Goal: Transaction & Acquisition: Purchase product/service

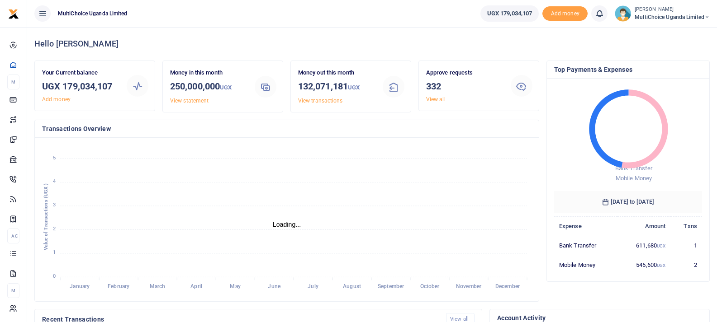
scroll to position [120, 142]
click at [708, 16] on icon at bounding box center [706, 17] width 5 height 6
click at [685, 33] on link "Switch accounts" at bounding box center [674, 33] width 71 height 13
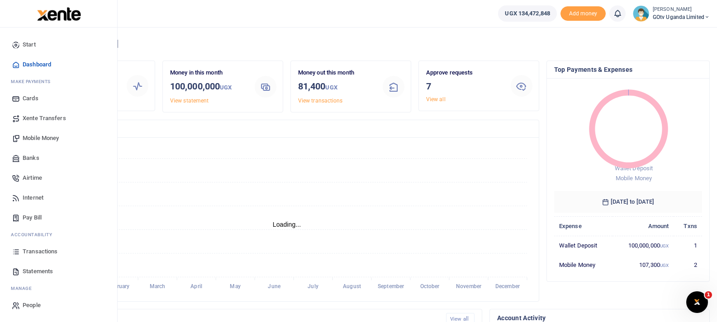
click at [39, 137] on span "Mobile Money" at bounding box center [41, 138] width 36 height 9
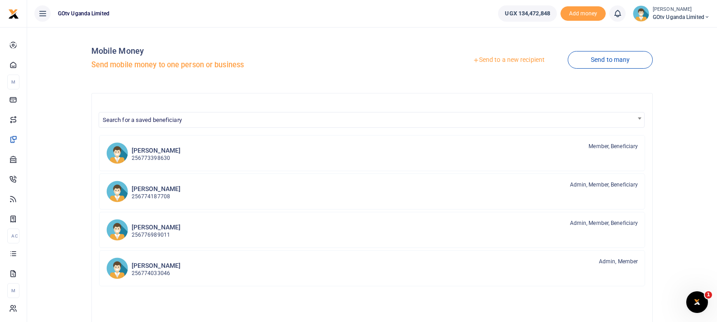
click at [514, 58] on link "Send to a new recipient" at bounding box center [509, 60] width 118 height 16
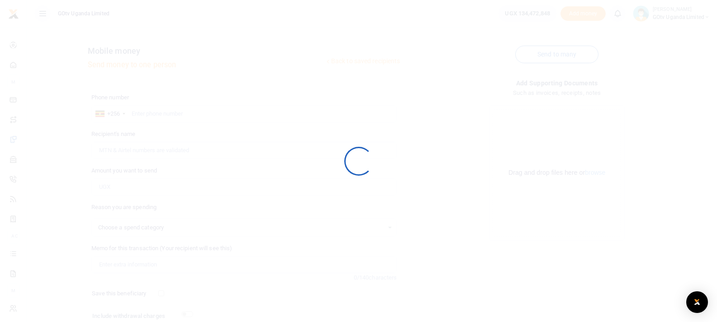
select select
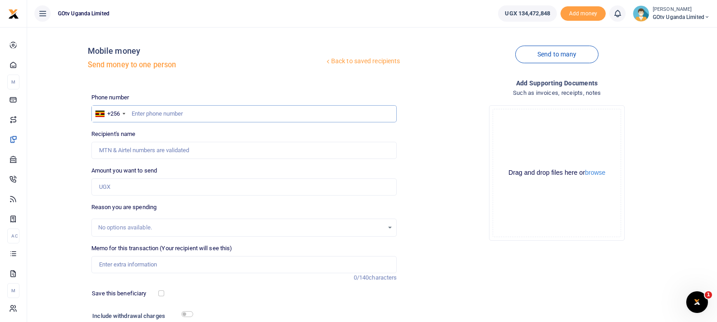
click at [188, 110] on input "text" at bounding box center [244, 113] width 306 height 17
type input "777536752"
type input "Simon Peter Nsozi"
type input "777536752"
click at [140, 185] on input "Amount you want to send" at bounding box center [244, 187] width 306 height 17
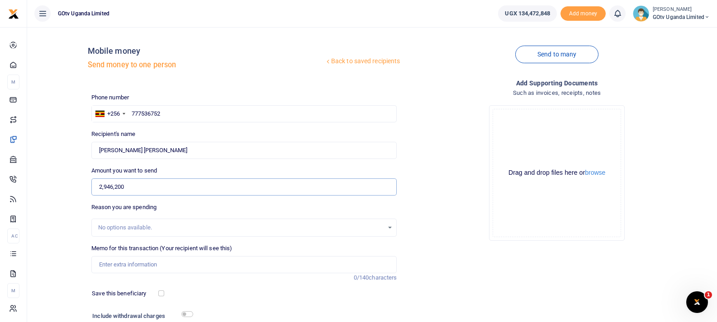
type input "2,946,200"
click at [150, 265] on input "Memo for this transaction (Your recipient will see this)" at bounding box center [244, 264] width 306 height 17
type input "Petty Cash"
click at [161, 263] on input "Petty Cash" at bounding box center [244, 264] width 306 height 17
click at [162, 263] on input "Petty Cash" at bounding box center [244, 264] width 306 height 17
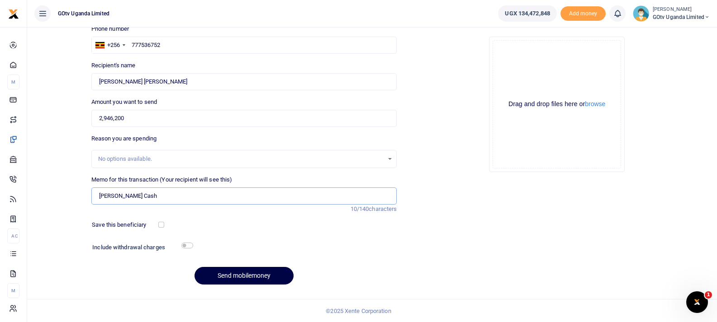
scroll to position [69, 0]
click at [511, 251] on div "Add supporting Documents Such as invoices, receipts, notes Drop your files here…" at bounding box center [556, 150] width 313 height 283
click at [230, 278] on button "Send mobilemoney" at bounding box center [243, 276] width 99 height 18
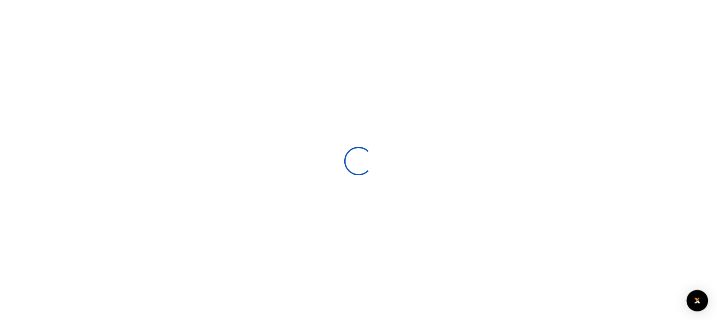
scroll to position [69, 0]
select select
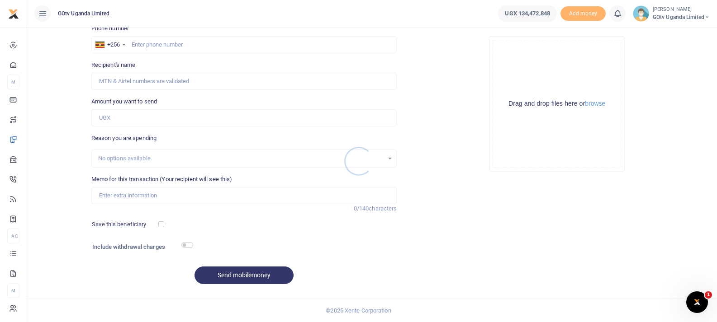
scroll to position [0, 0]
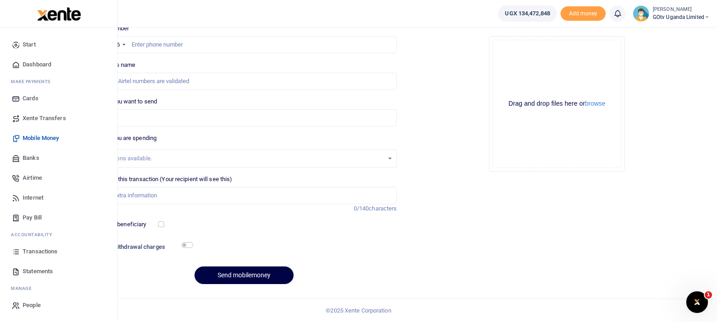
click at [20, 246] on link "Transactions" at bounding box center [58, 252] width 103 height 20
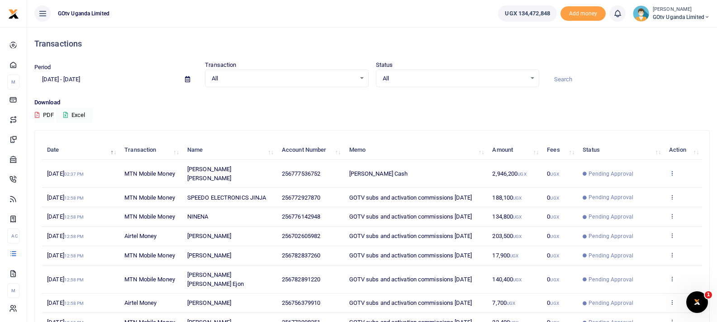
click at [673, 170] on icon at bounding box center [672, 173] width 6 height 6
click at [649, 189] on link "View details" at bounding box center [638, 184] width 71 height 13
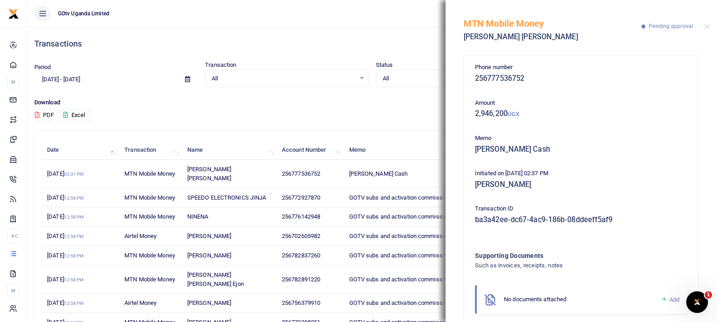
click at [661, 300] on icon at bounding box center [664, 300] width 7 height 8
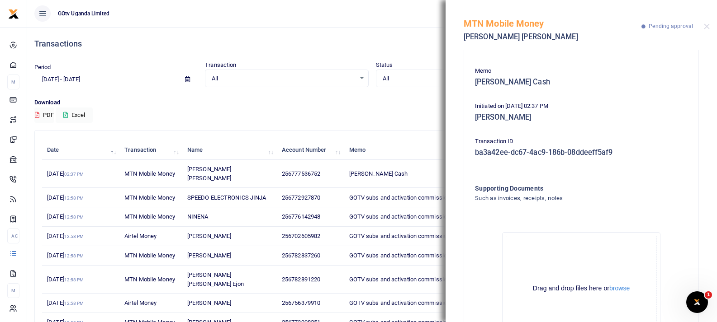
scroll to position [123, 0]
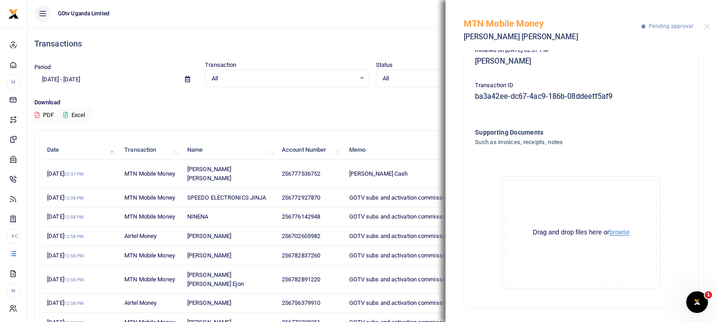
click at [620, 234] on button "browse" at bounding box center [619, 232] width 20 height 7
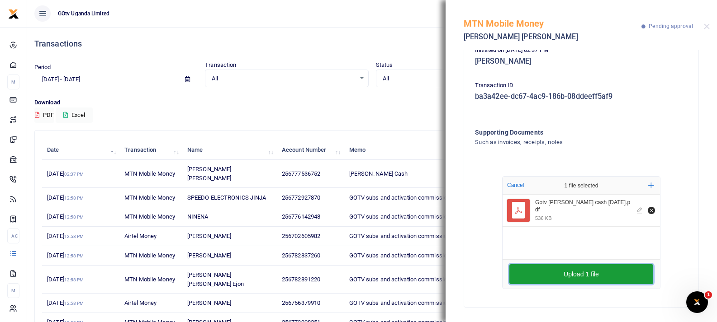
click at [572, 279] on button "Upload 1 file" at bounding box center [581, 275] width 144 height 20
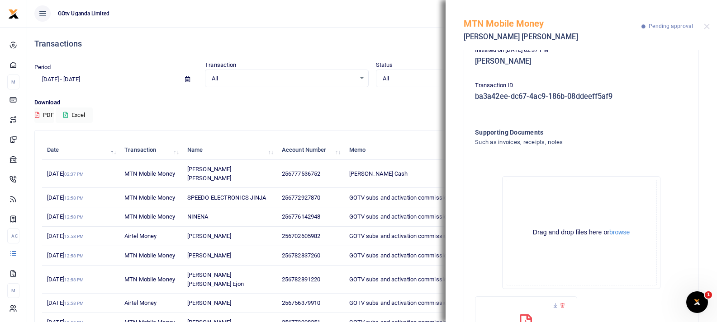
click at [306, 105] on p "Download" at bounding box center [371, 102] width 675 height 9
click at [703, 29] on div "MTN Mobile Money Simon Peter Nsozi Pending approval" at bounding box center [580, 25] width 271 height 50
click at [706, 26] on button "Close" at bounding box center [707, 27] width 6 height 6
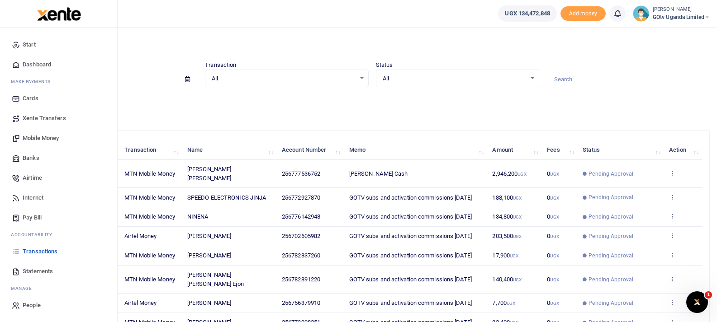
click at [44, 250] on span "Transactions" at bounding box center [40, 251] width 35 height 9
